Goal: Task Accomplishment & Management: Use online tool/utility

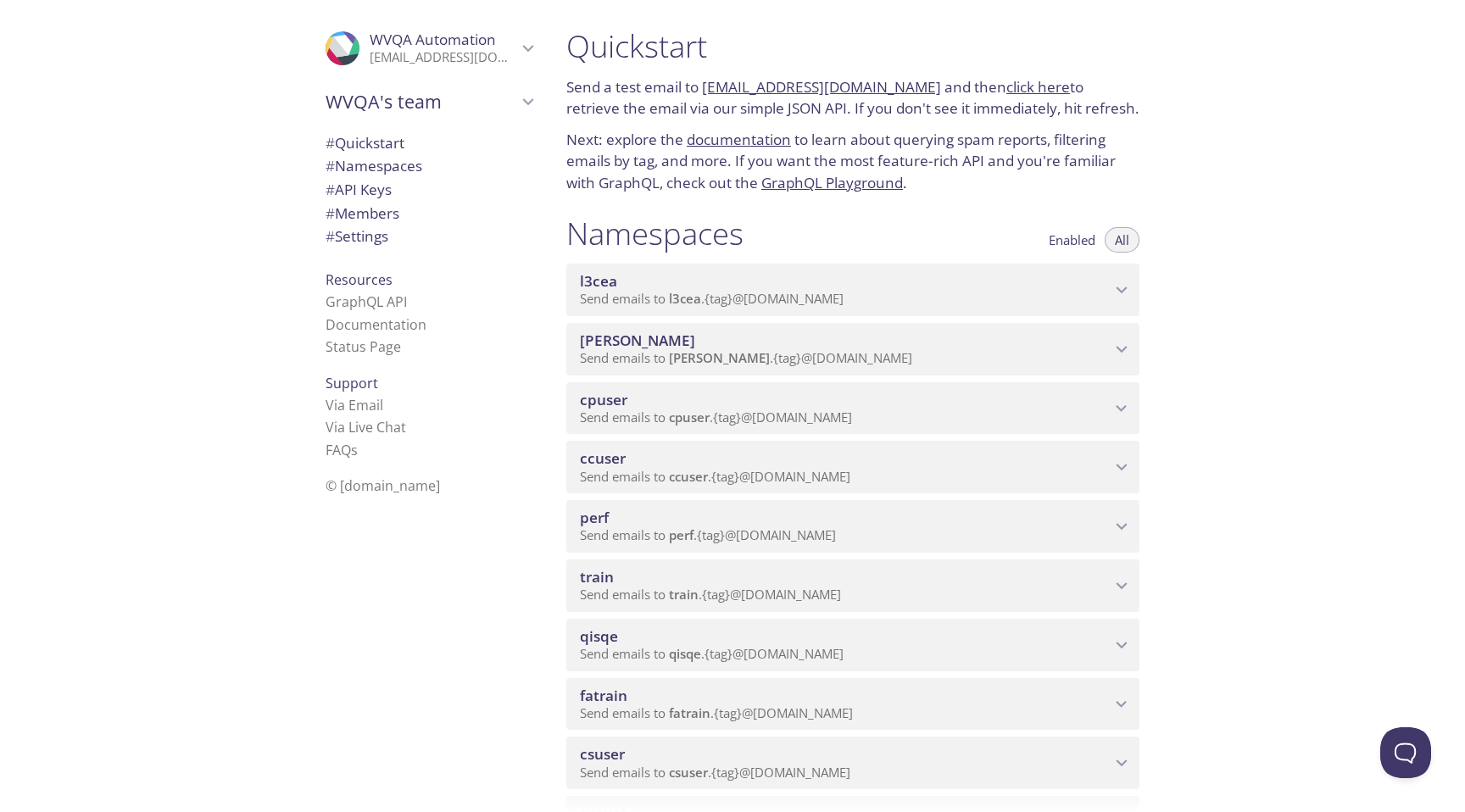
click at [633, 526] on span "perf" at bounding box center [845, 517] width 531 height 19
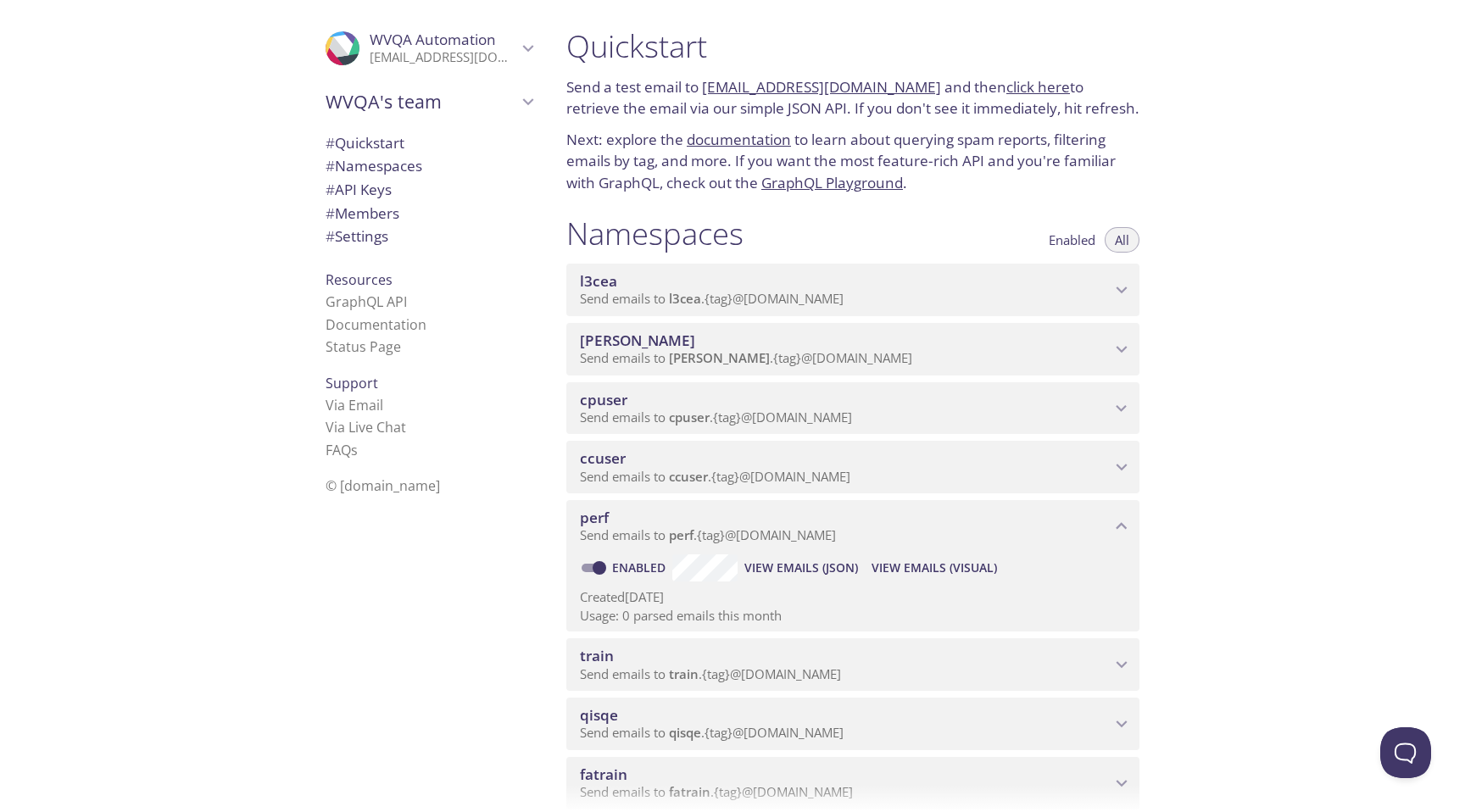
click at [796, 566] on span "View Emails (JSON)" at bounding box center [801, 568] width 113 height 20
click at [931, 566] on span "View Emails (Visual)" at bounding box center [934, 568] width 126 height 20
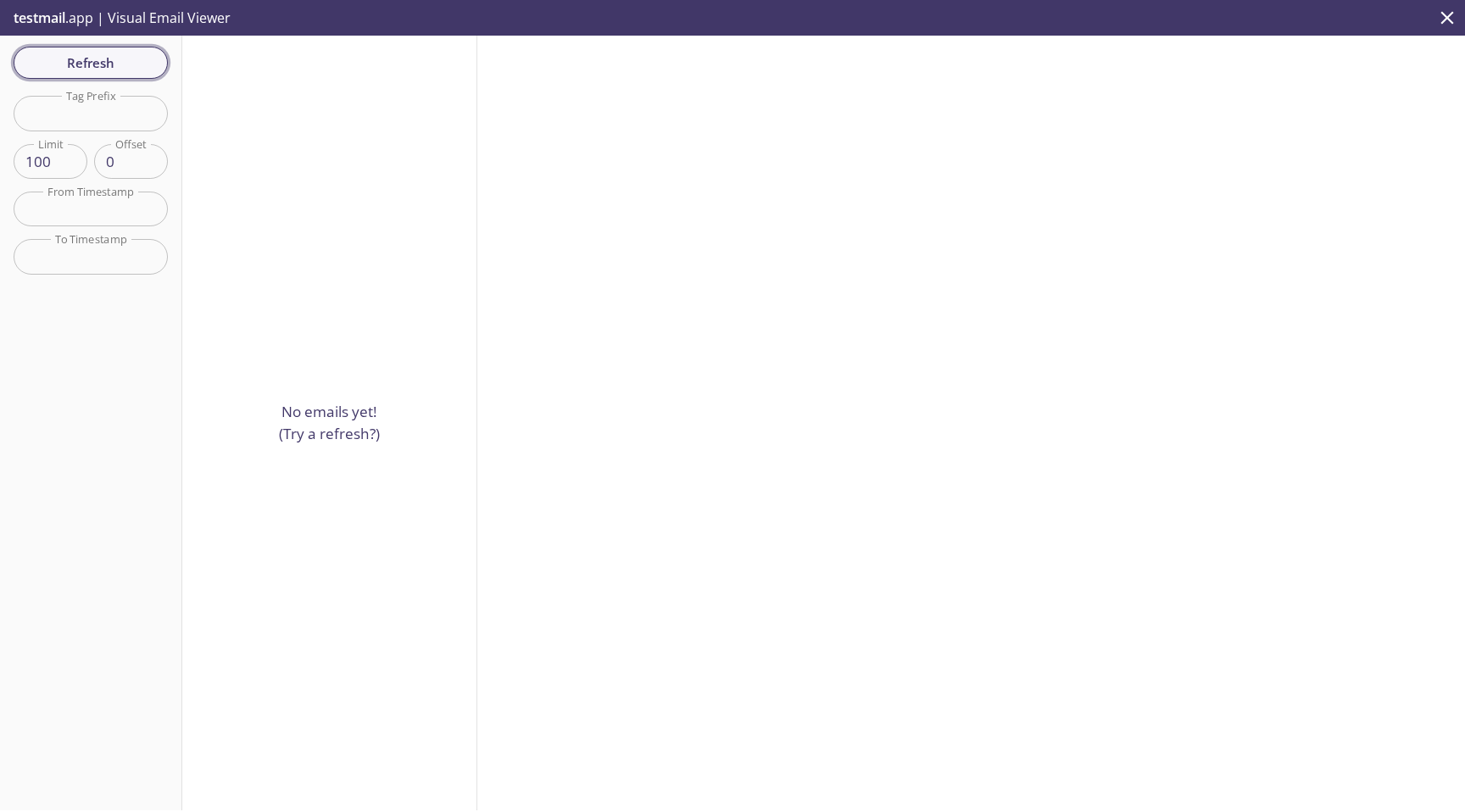
click at [91, 74] on button "Refresh" at bounding box center [91, 62] width 154 height 32
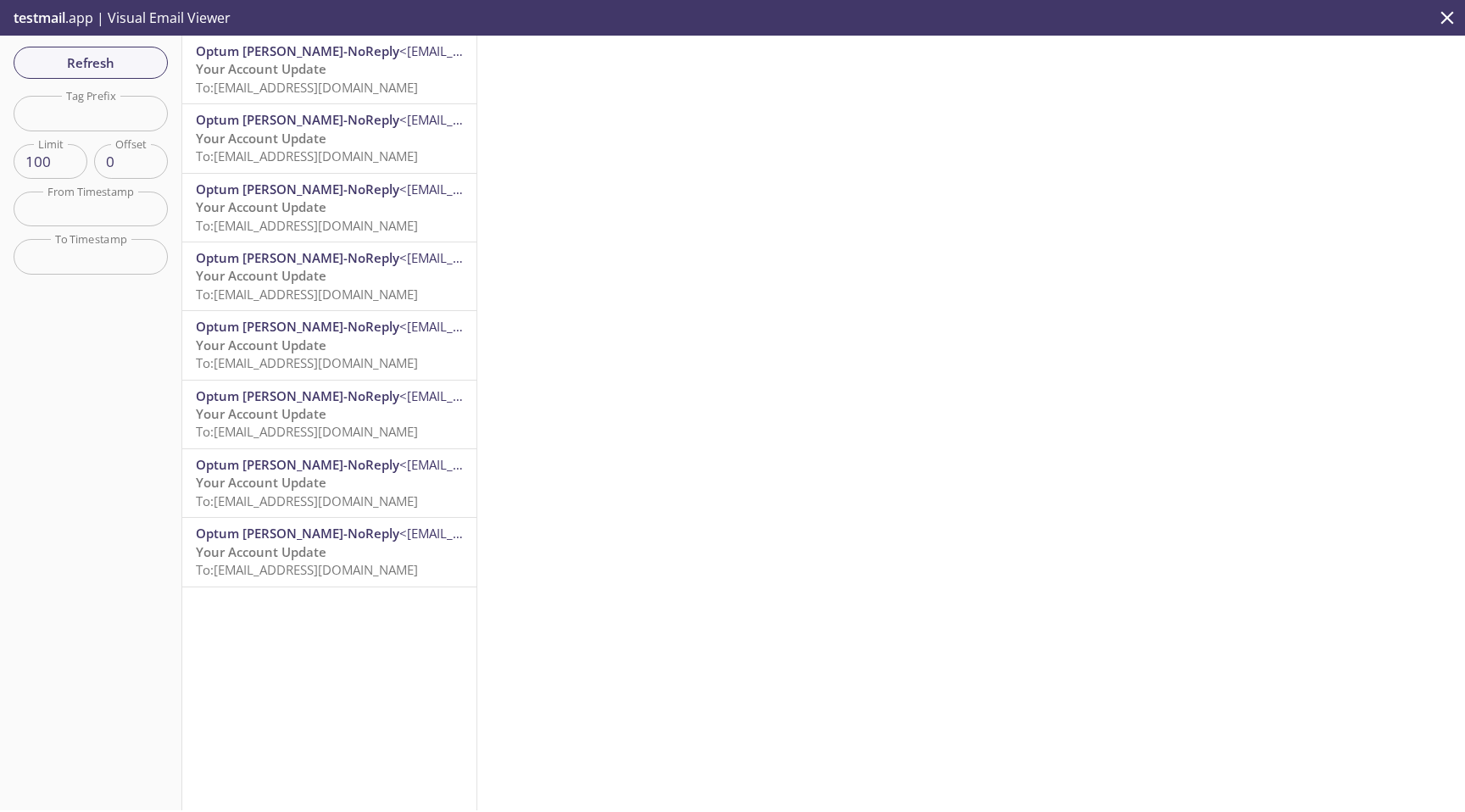
click at [69, 16] on p "testmail .app | Visual Email Viewer" at bounding box center [120, 18] width 241 height 35
click at [162, 14] on p "testmail .app | Visual Email Viewer" at bounding box center [120, 18] width 241 height 35
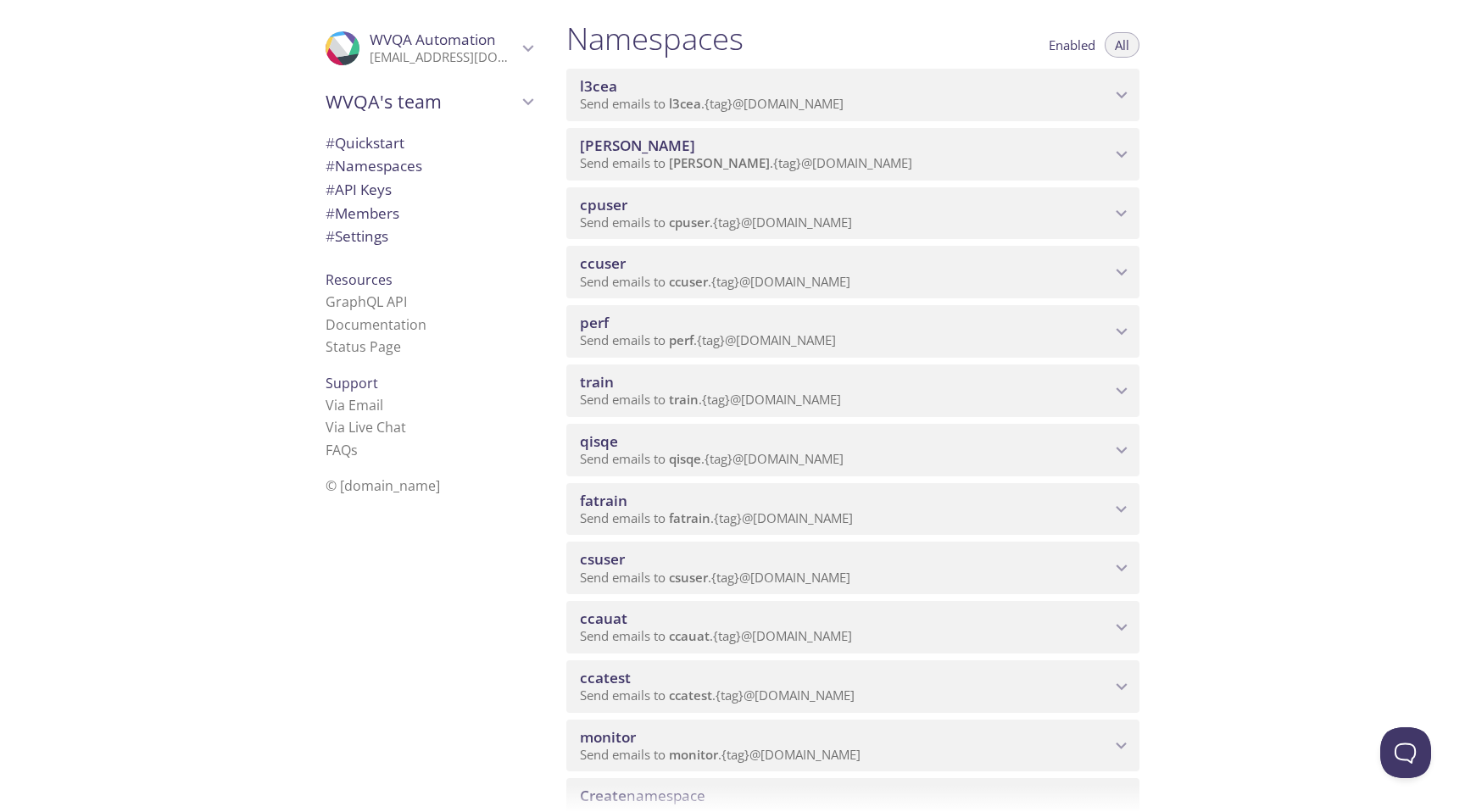
scroll to position [185, 0]
